Goal: Transaction & Acquisition: Subscribe to service/newsletter

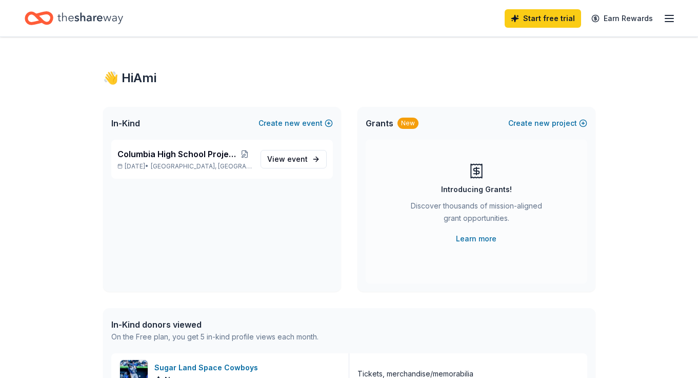
click at [665, 18] on icon "button" at bounding box center [670, 18] width 12 height 12
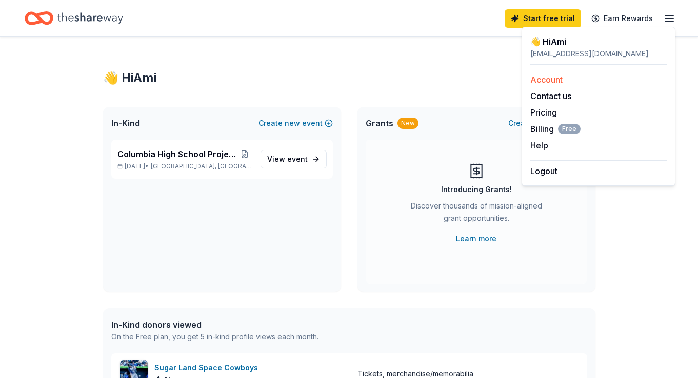
click at [542, 79] on link "Account" at bounding box center [547, 79] width 32 height 10
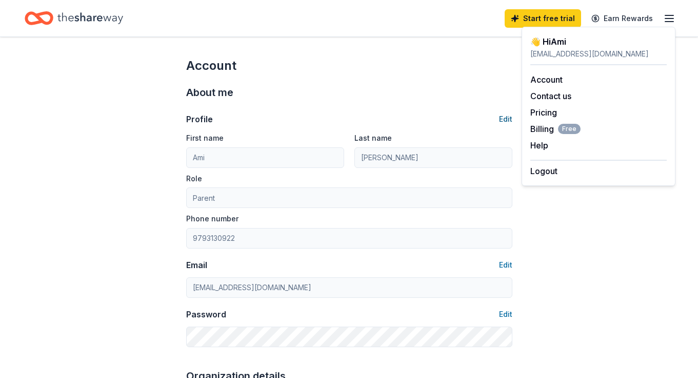
click at [508, 120] on button "Edit" at bounding box center [505, 119] width 13 height 12
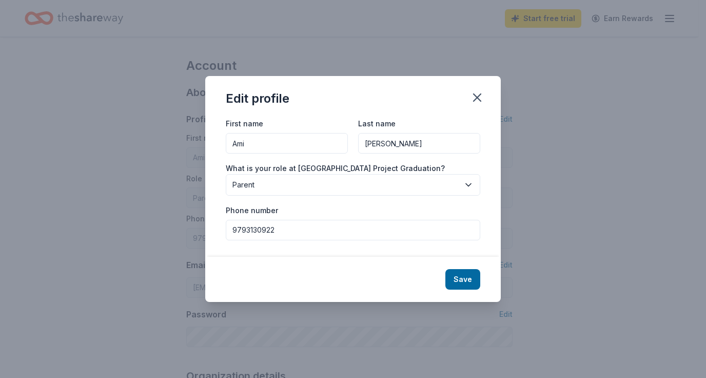
click at [430, 183] on span "Parent" at bounding box center [345, 185] width 227 height 12
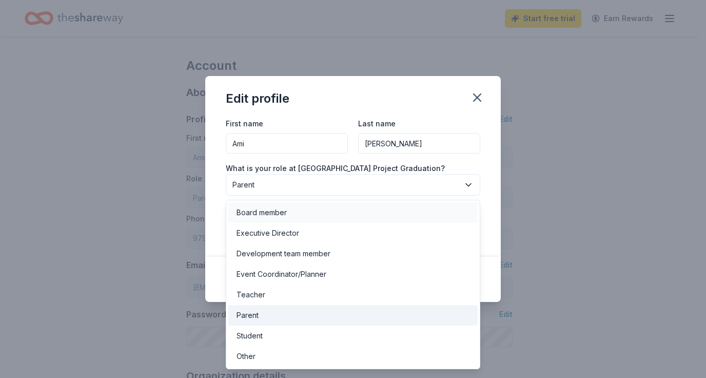
click at [280, 217] on div "Board member" at bounding box center [262, 212] width 50 height 12
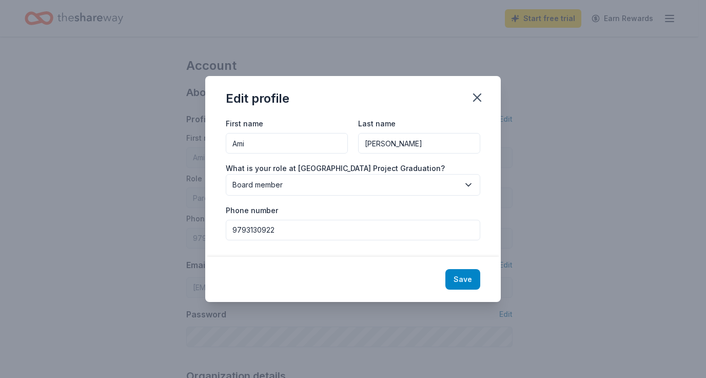
click at [473, 283] on button "Save" at bounding box center [462, 279] width 35 height 21
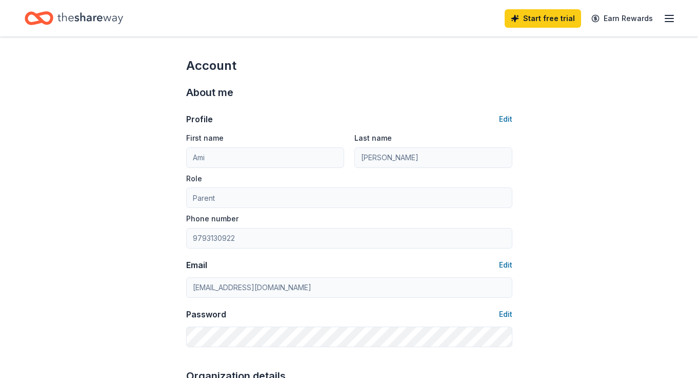
type input "Board member"
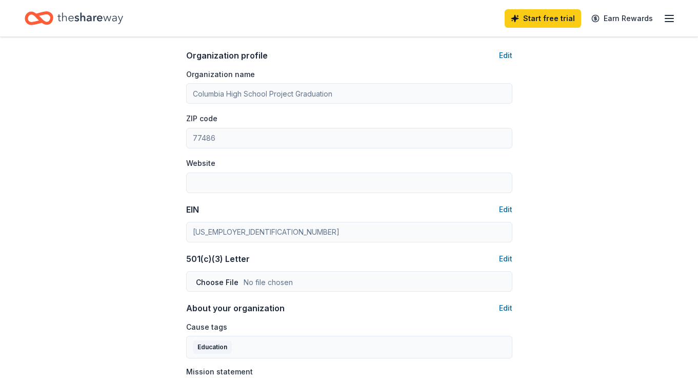
scroll to position [374, 0]
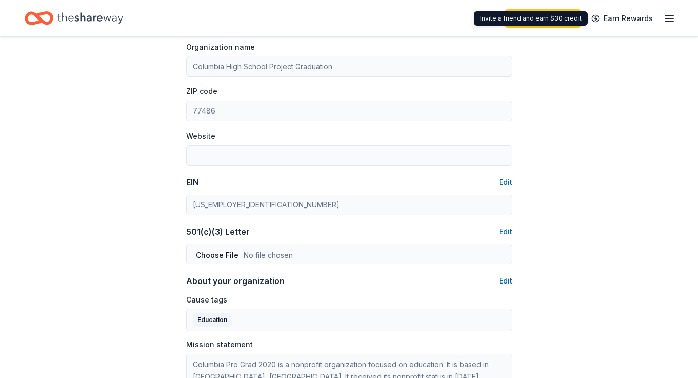
click at [666, 17] on icon "button" at bounding box center [670, 18] width 12 height 12
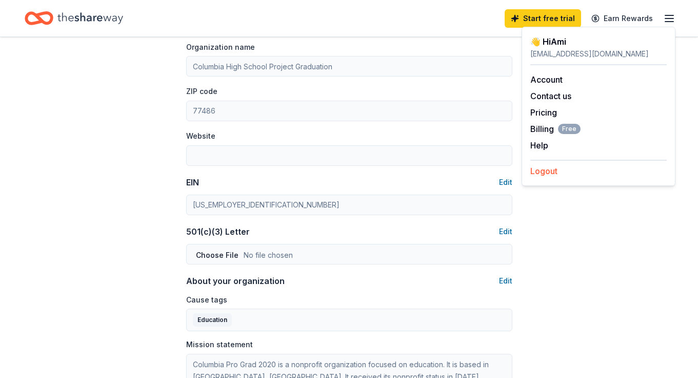
click at [539, 173] on button "Logout" at bounding box center [544, 171] width 27 height 12
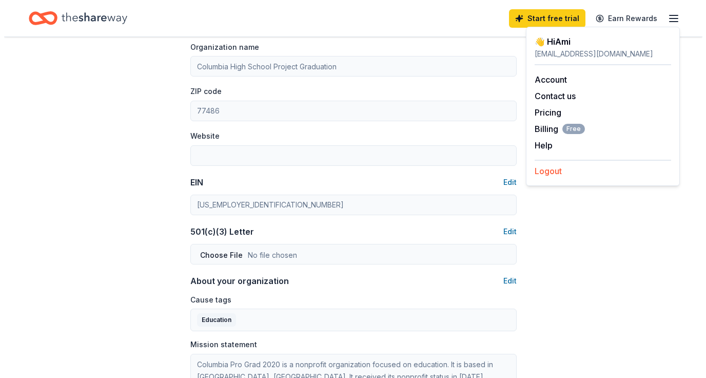
scroll to position [0, 0]
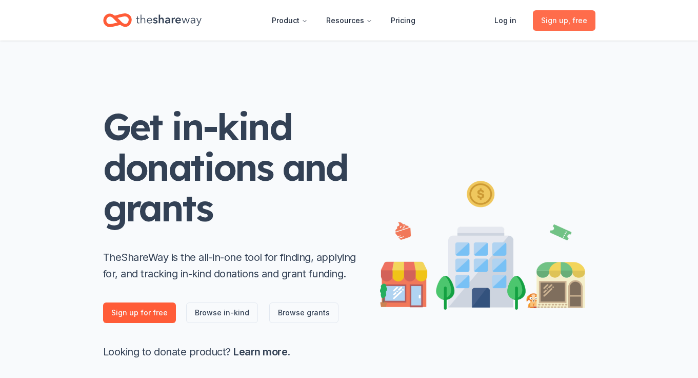
click at [569, 23] on span "Sign up , free" at bounding box center [564, 20] width 46 height 12
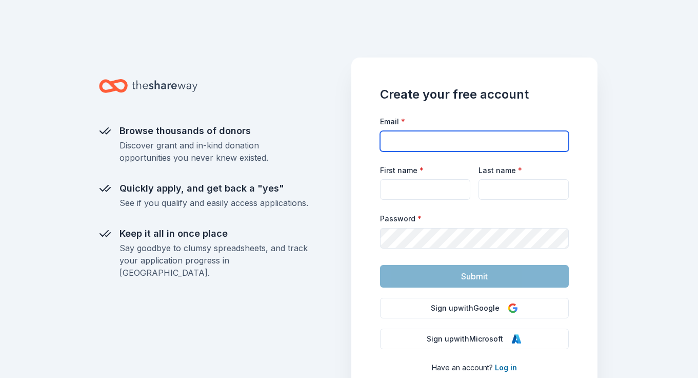
click at [450, 131] on input "Email *" at bounding box center [474, 141] width 189 height 21
type input "[EMAIL_ADDRESS][DOMAIN_NAME]"
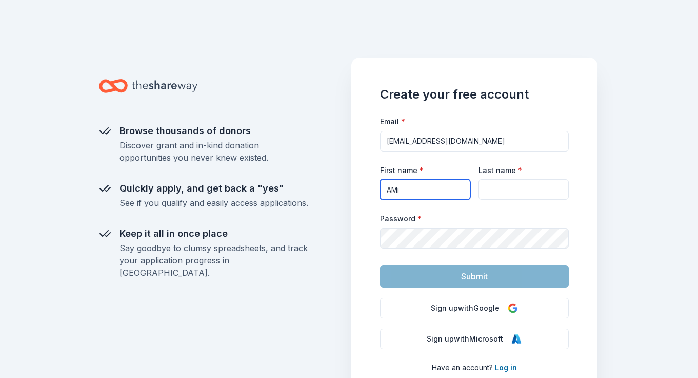
drag, startPoint x: 437, startPoint y: 186, endPoint x: 387, endPoint y: 185, distance: 49.8
click at [387, 185] on input "AMi" at bounding box center [425, 189] width 90 height 21
type input "Ami"
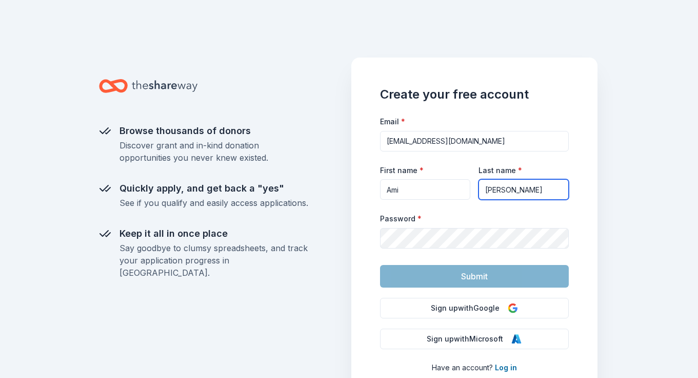
type input "[PERSON_NAME]"
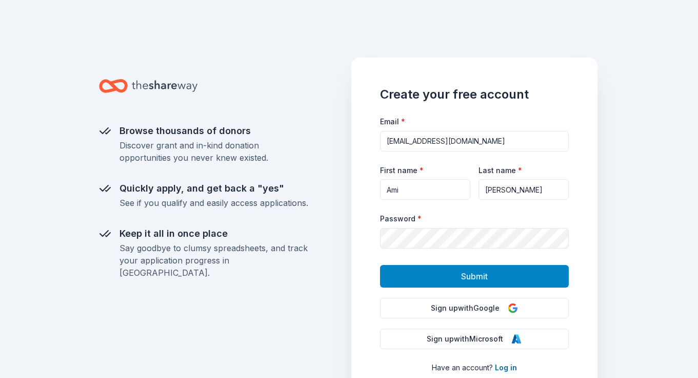
click at [415, 284] on button "Submit" at bounding box center [474, 276] width 189 height 23
